Goal: Task Accomplishment & Management: Manage account settings

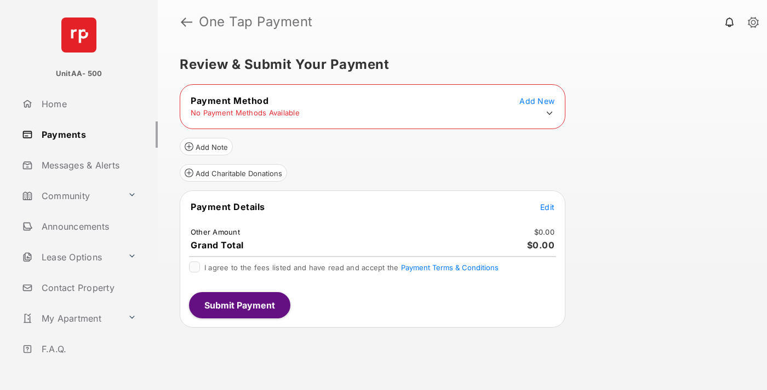
click at [549, 113] on icon at bounding box center [549, 113] width 10 height 10
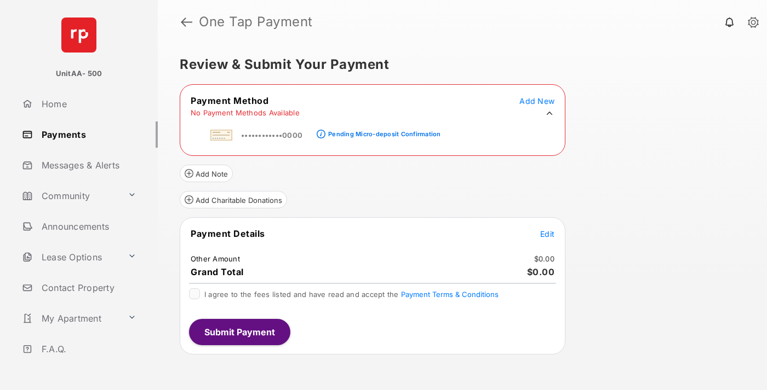
click at [382, 131] on div "Pending Micro-deposit Confirmation" at bounding box center [384, 134] width 112 height 8
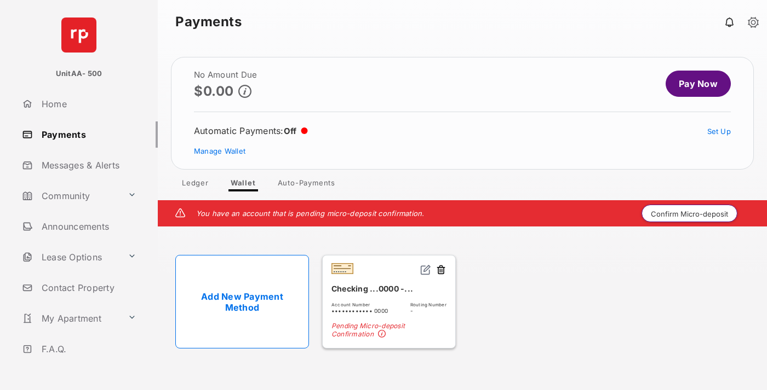
click at [689, 214] on button "Confirm Micro-deposit" at bounding box center [689, 214] width 96 height 18
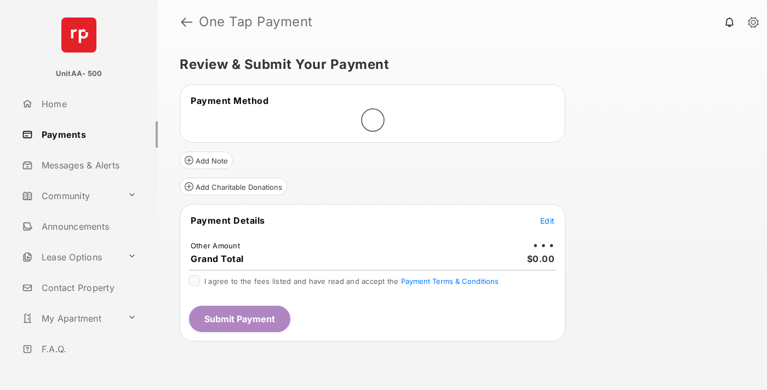
click at [547, 221] on span "Edit" at bounding box center [547, 220] width 14 height 9
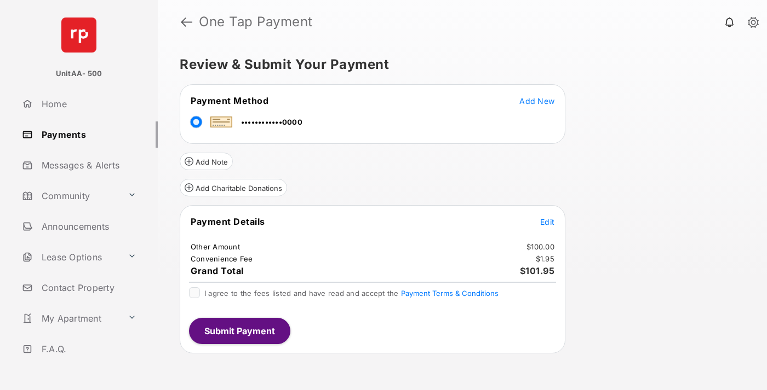
click at [547, 222] on span "Edit" at bounding box center [547, 221] width 14 height 9
click at [239, 331] on button "Submit Payment" at bounding box center [239, 331] width 101 height 26
